Goal: Transaction & Acquisition: Download file/media

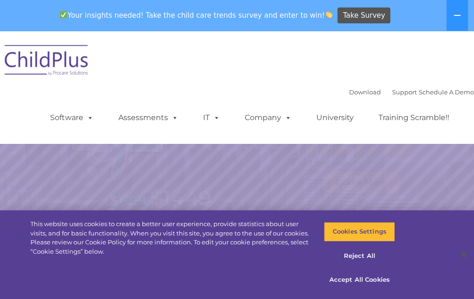
select select "MEDIUM"
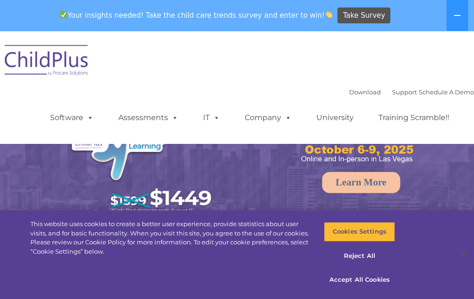
click at [407, 43] on div "Download Support | Schedule A Demo  MENU MENU Software ChildPlus: The original…" at bounding box center [237, 87] width 474 height 99
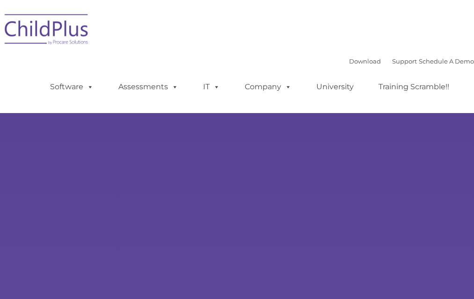
type input ""
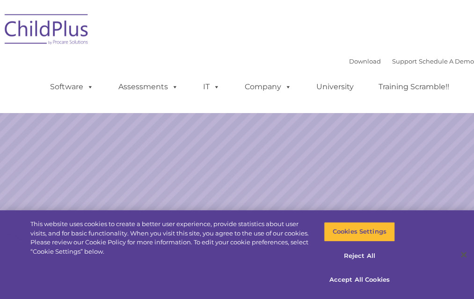
select select "MEDIUM"
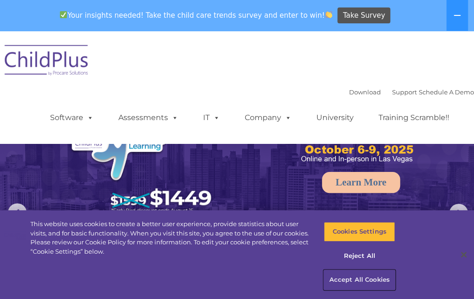
click at [339, 280] on button "Accept All Cookies" at bounding box center [358, 280] width 71 height 20
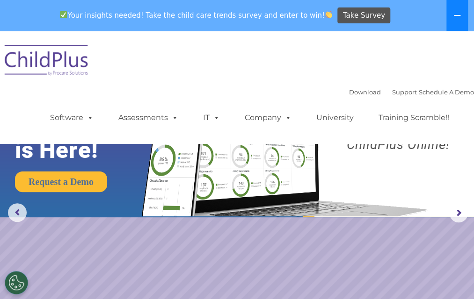
click at [456, 11] on button at bounding box center [457, 15] width 22 height 31
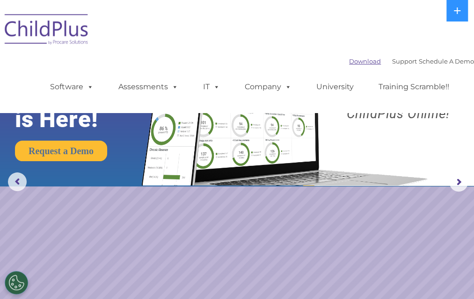
click at [349, 63] on link "Download" at bounding box center [365, 61] width 32 height 7
